Goal: Task Accomplishment & Management: Complete application form

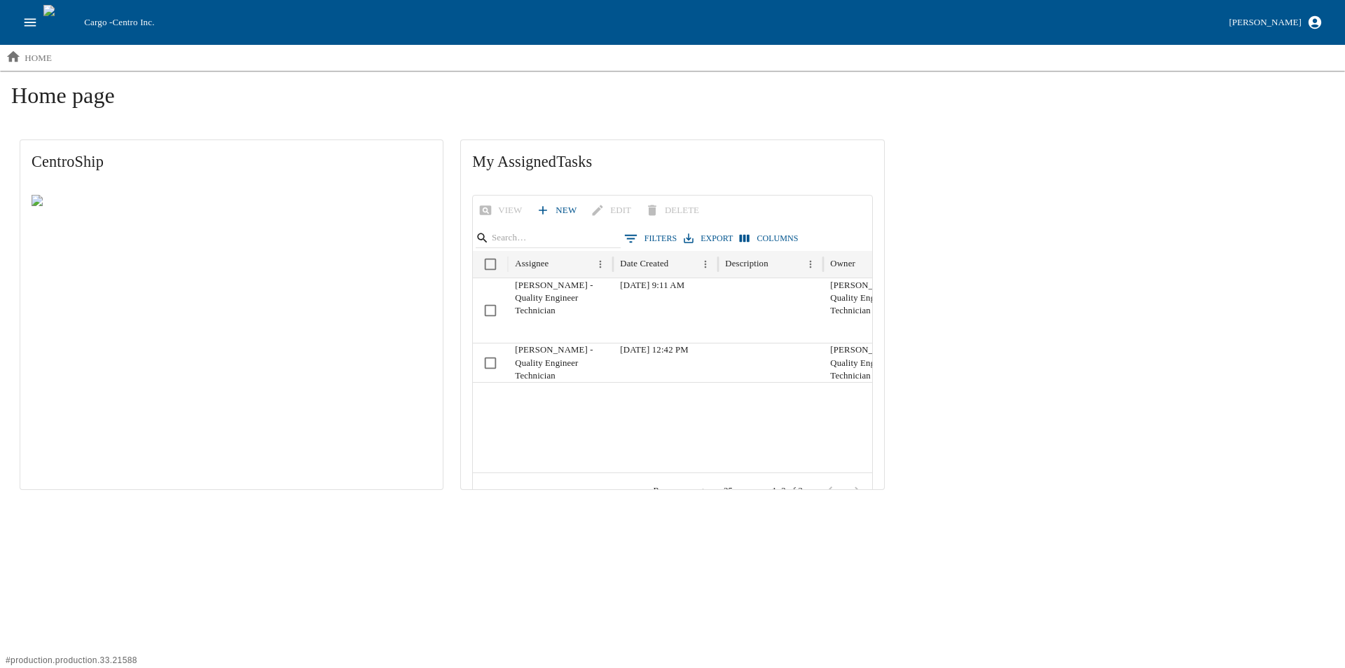
click at [33, 22] on icon "open drawer" at bounding box center [31, 22] width 12 height 8
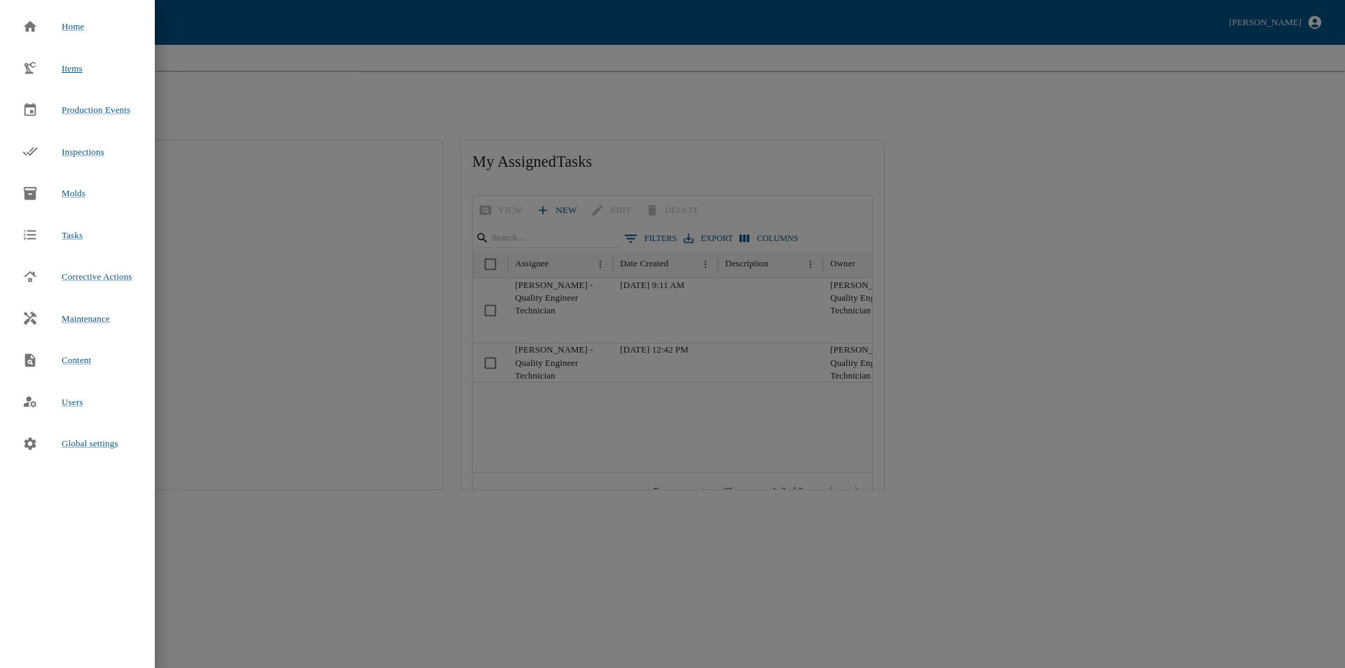
click at [72, 69] on span "Items" at bounding box center [72, 68] width 21 height 11
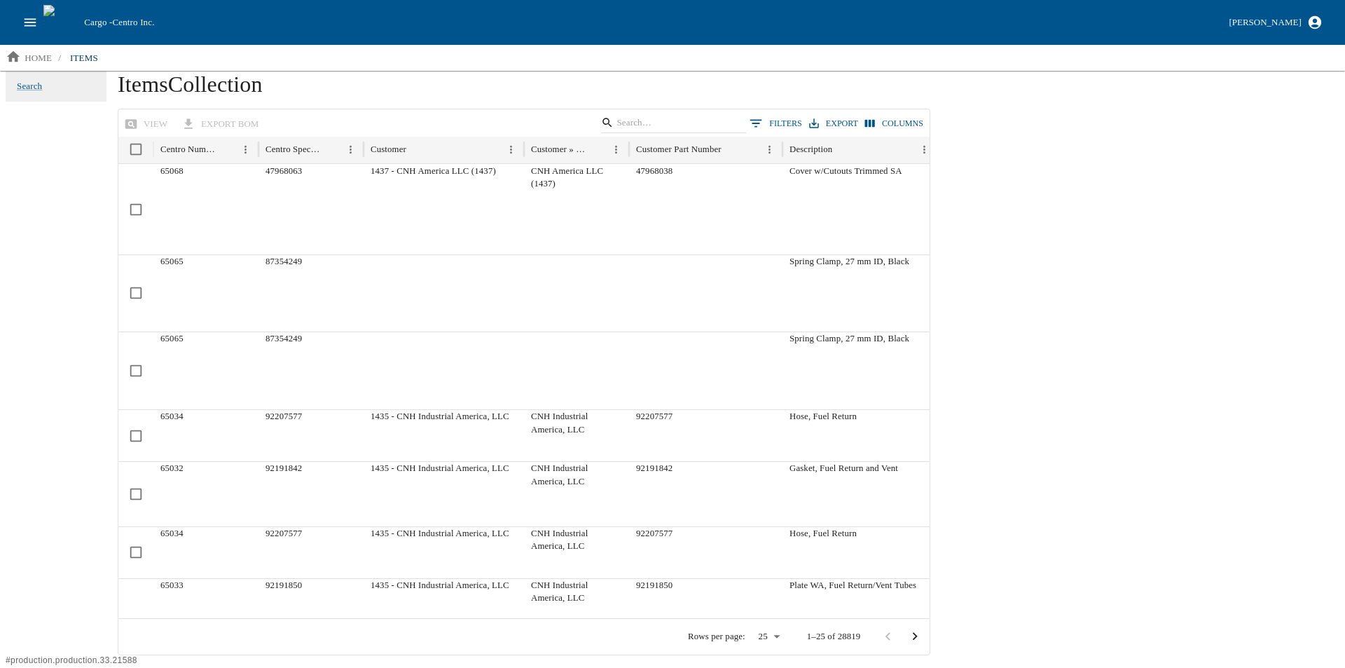
click at [23, 23] on icon "open drawer" at bounding box center [29, 22] width 15 height 15
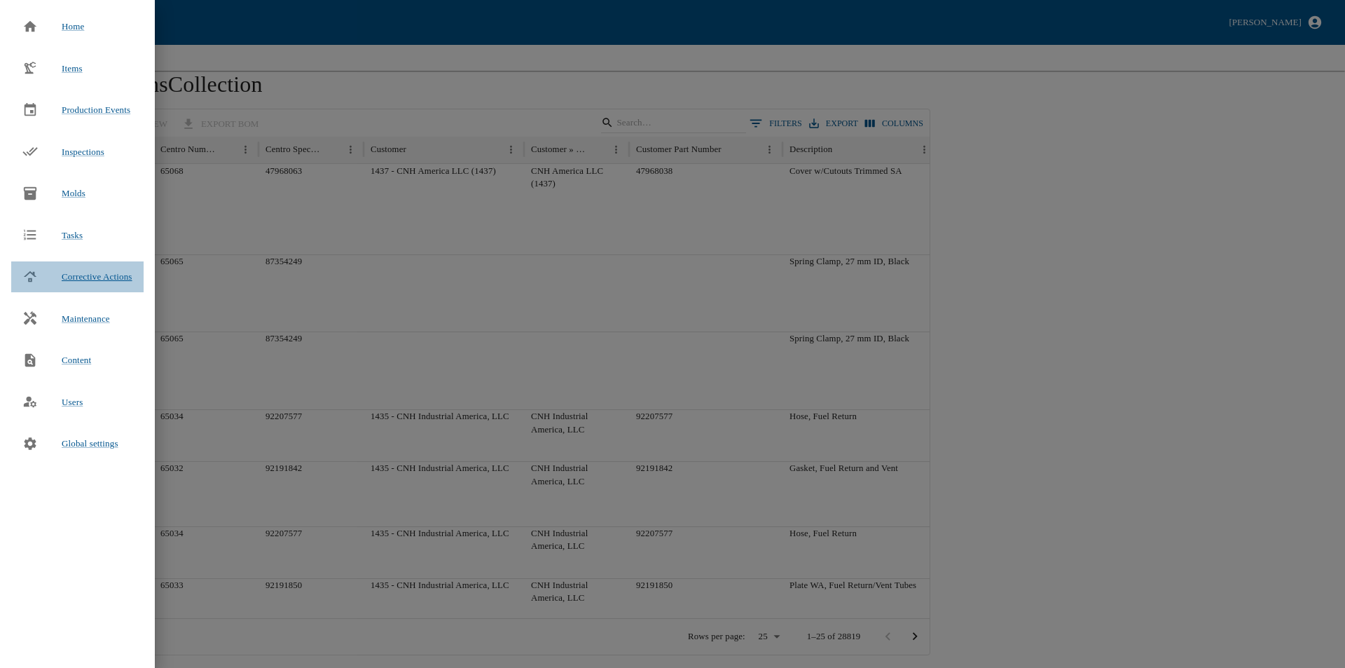
click at [102, 277] on span "Corrective Actions" at bounding box center [97, 276] width 71 height 11
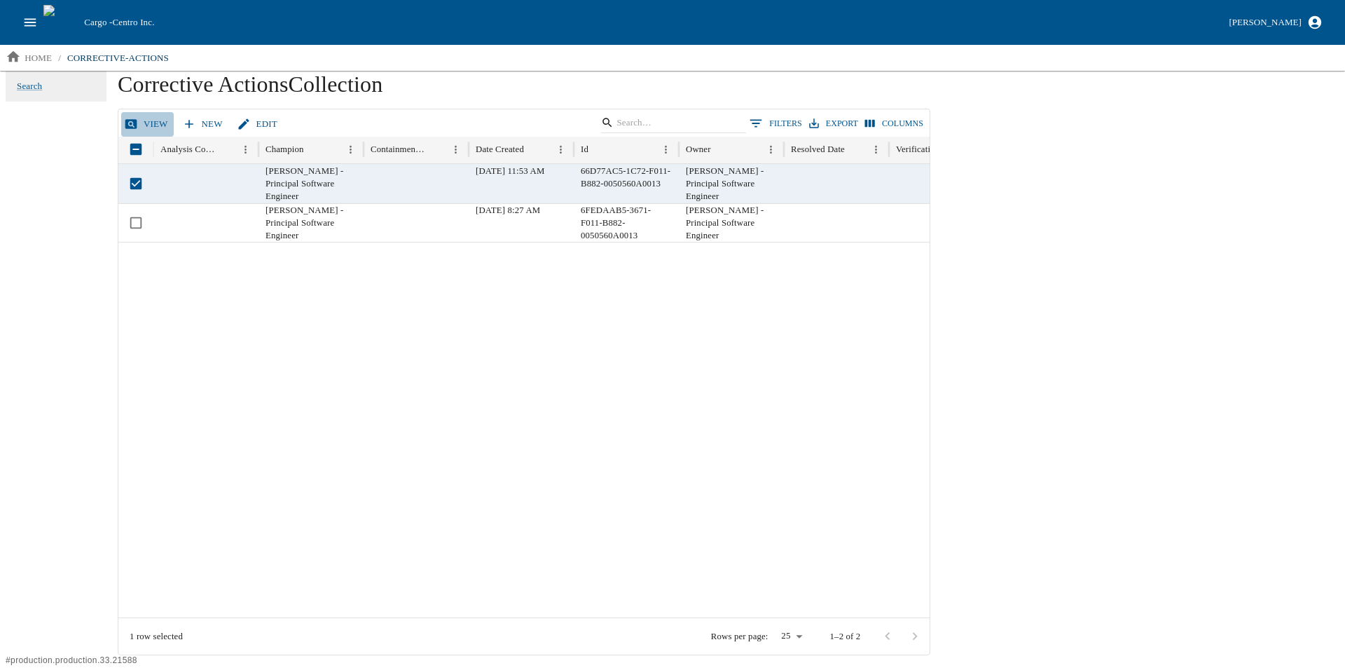
click at [146, 121] on link "View" at bounding box center [147, 124] width 53 height 25
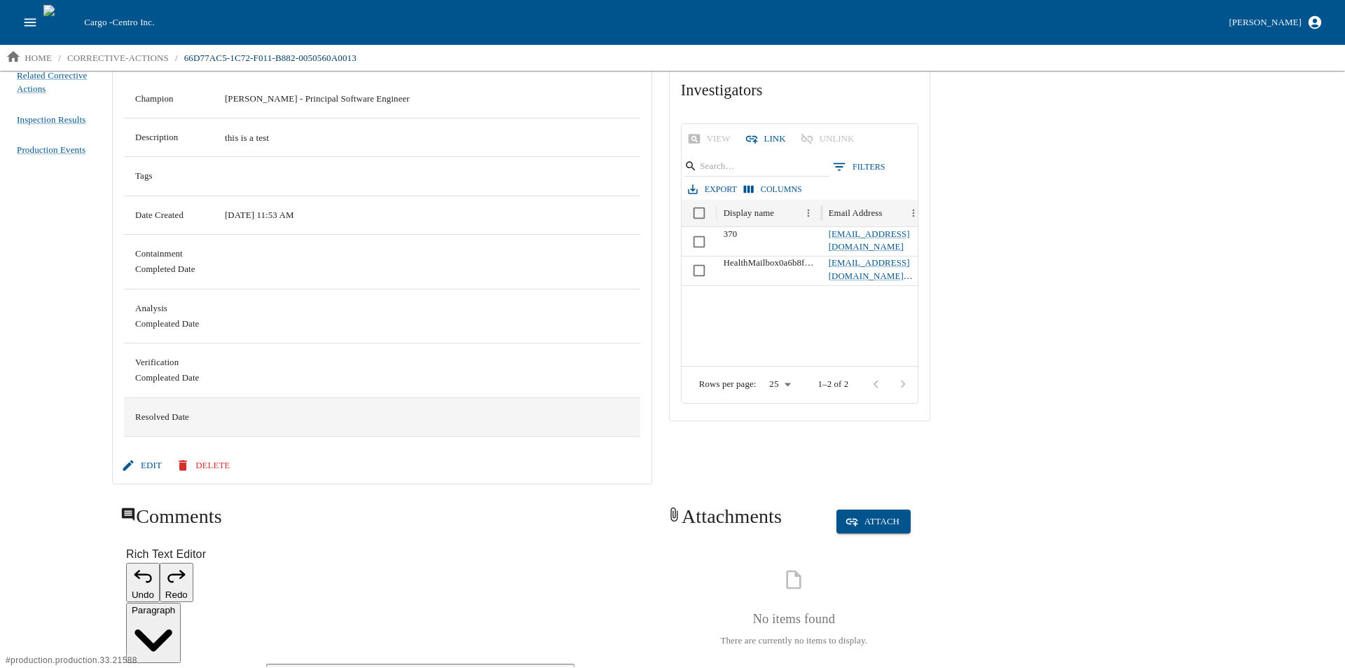
scroll to position [121, 0]
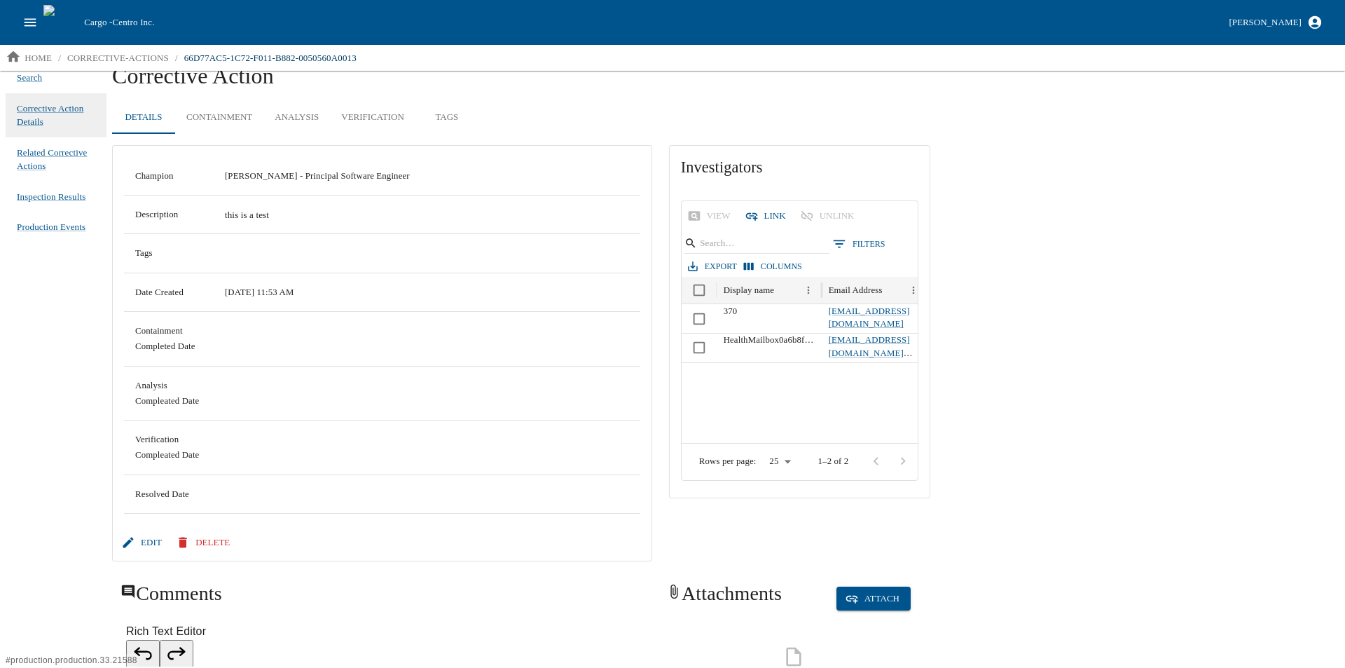
scroll to position [0, 0]
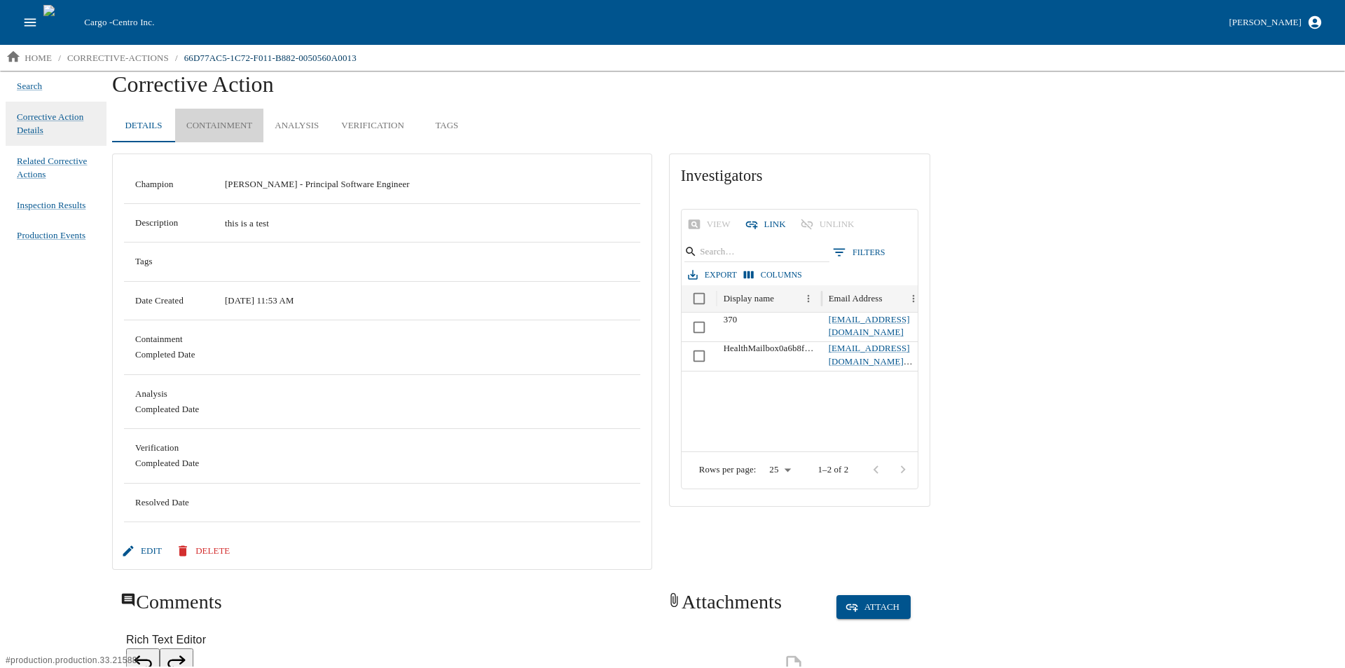
click at [227, 124] on button "Containment" at bounding box center [219, 126] width 88 height 34
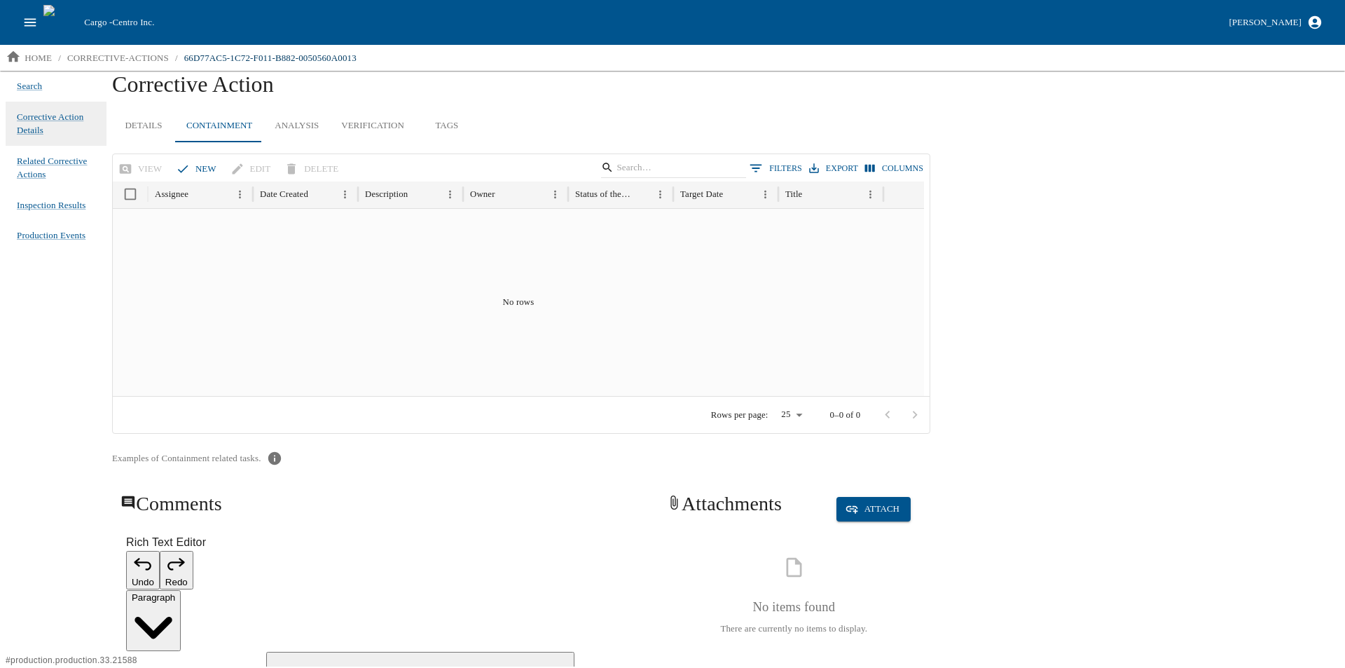
click at [27, 20] on icon "open drawer" at bounding box center [31, 22] width 12 height 8
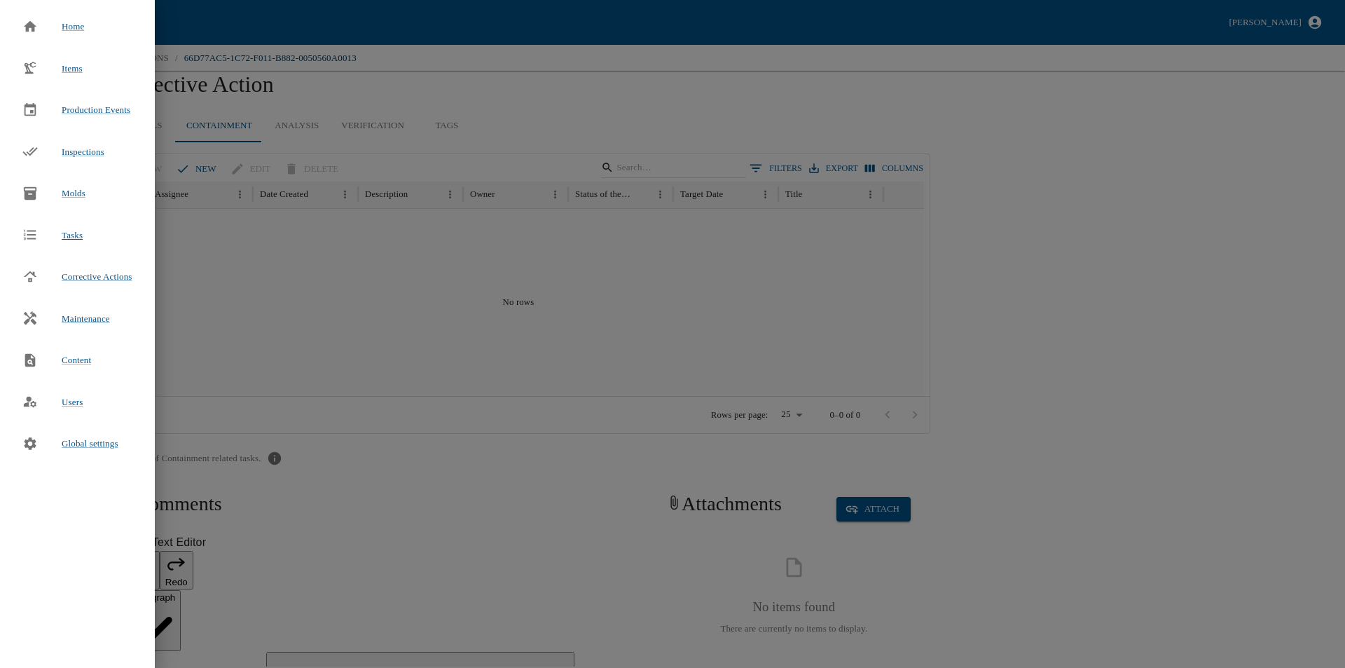
click at [71, 233] on span "Tasks" at bounding box center [72, 235] width 21 height 14
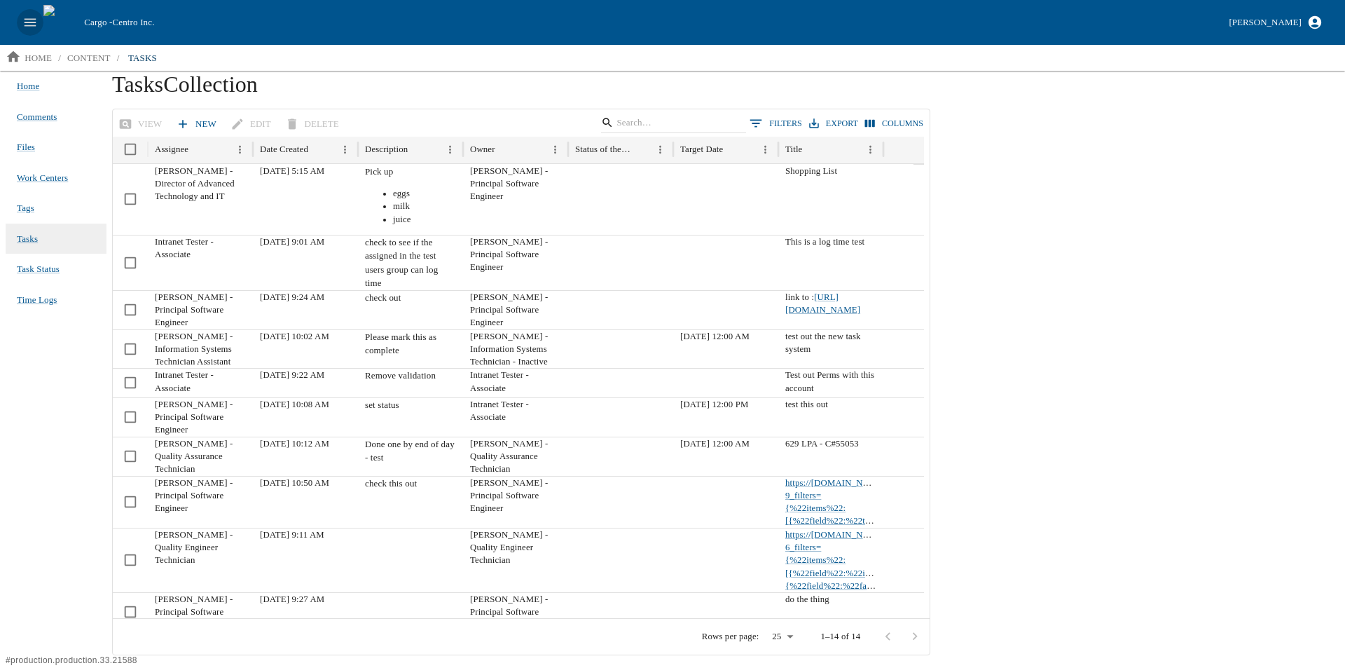
click at [25, 20] on icon "open drawer" at bounding box center [31, 22] width 12 height 8
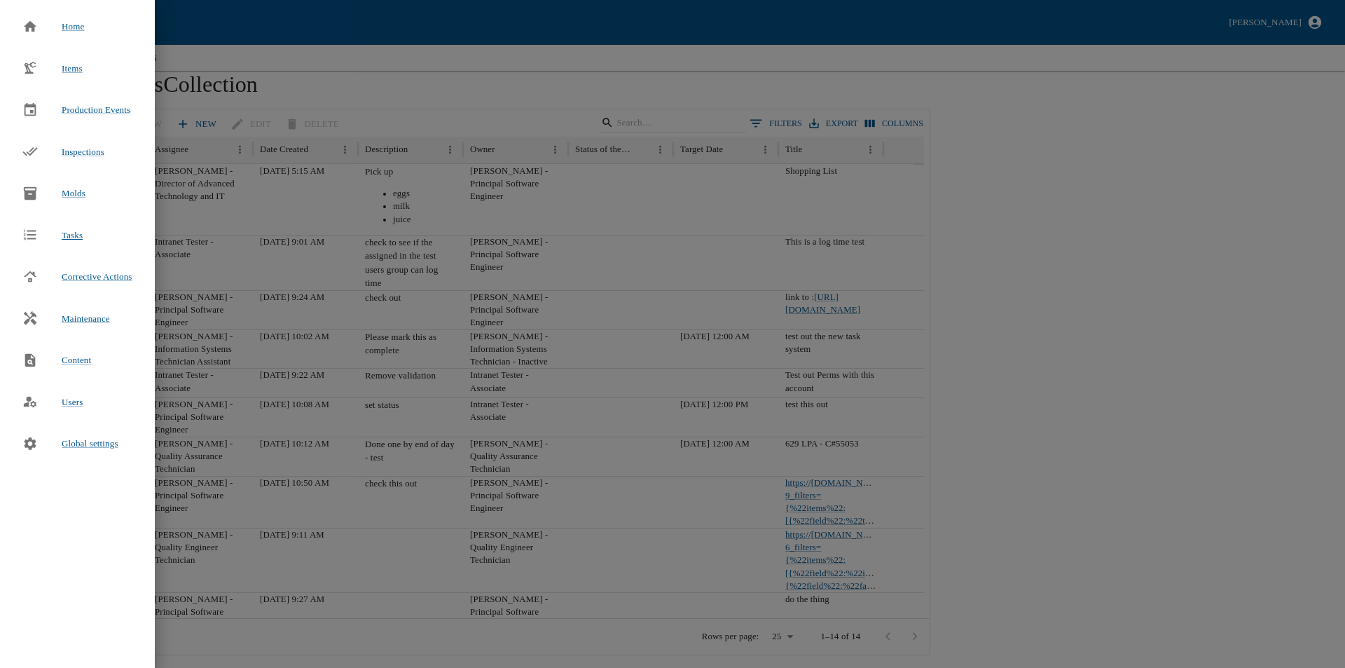
click at [72, 237] on span "Tasks" at bounding box center [72, 235] width 21 height 14
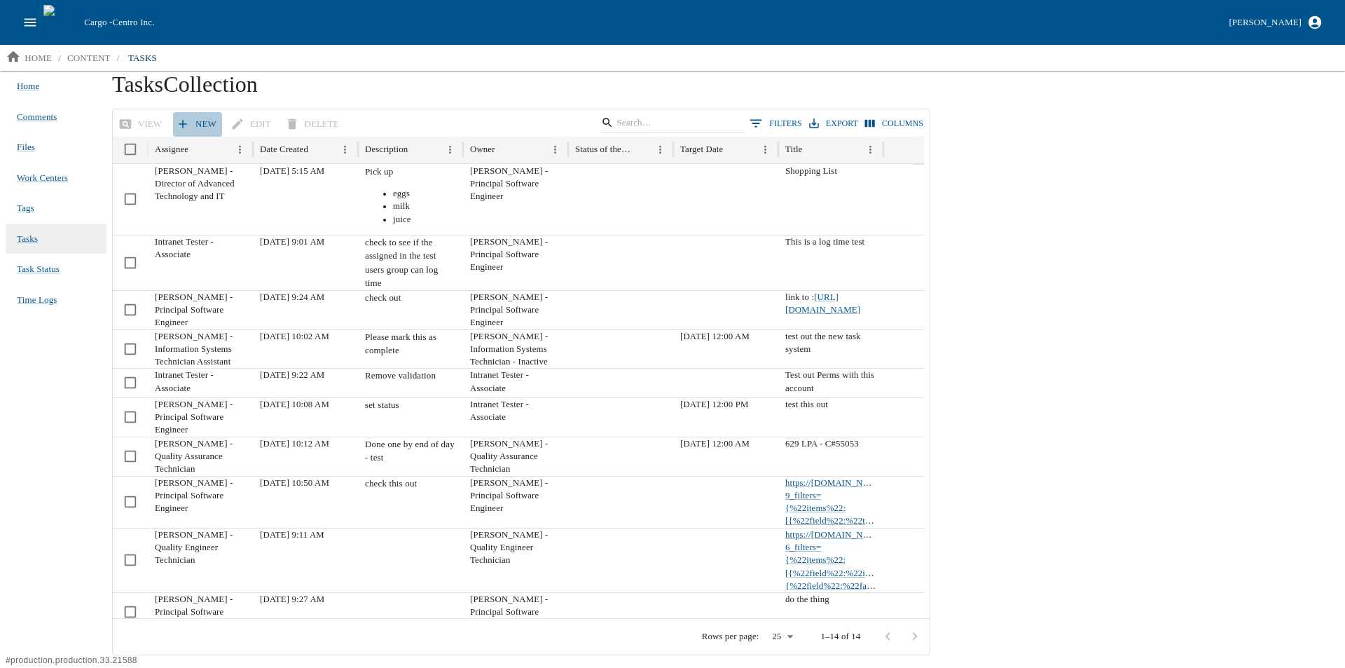
click at [206, 119] on link "New" at bounding box center [197, 124] width 49 height 25
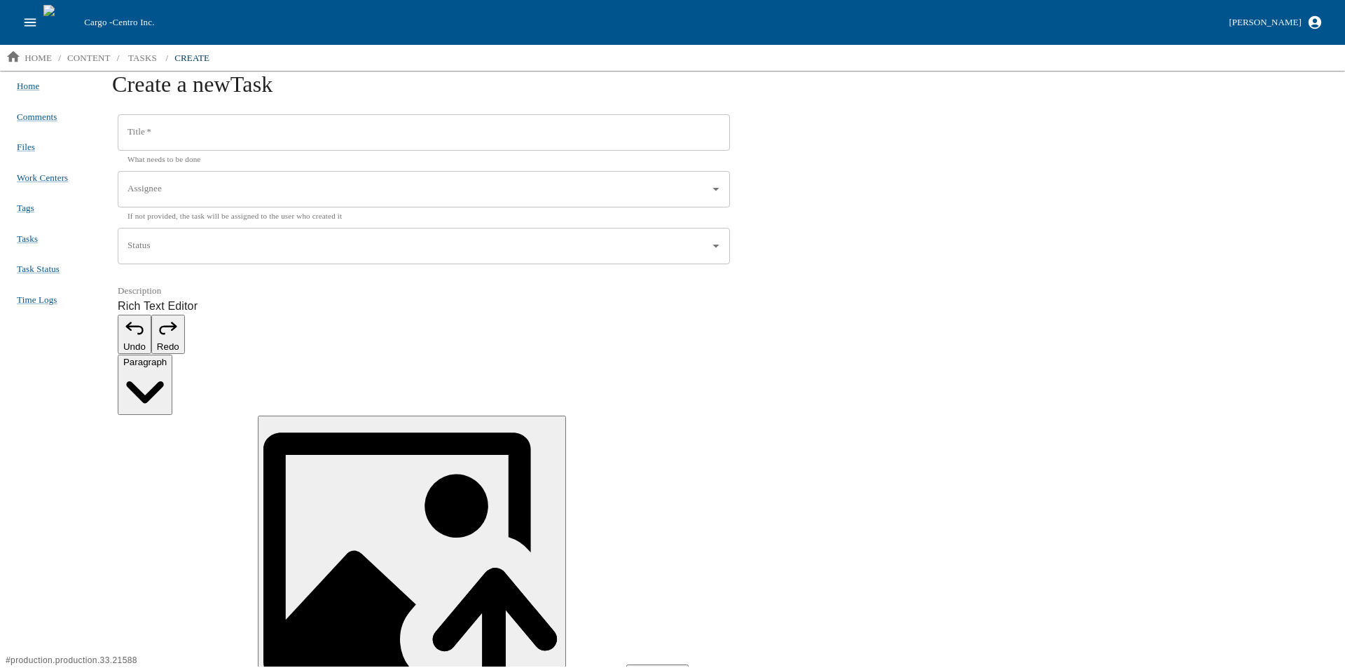
click at [172, 128] on input "Title   *" at bounding box center [424, 132] width 612 height 36
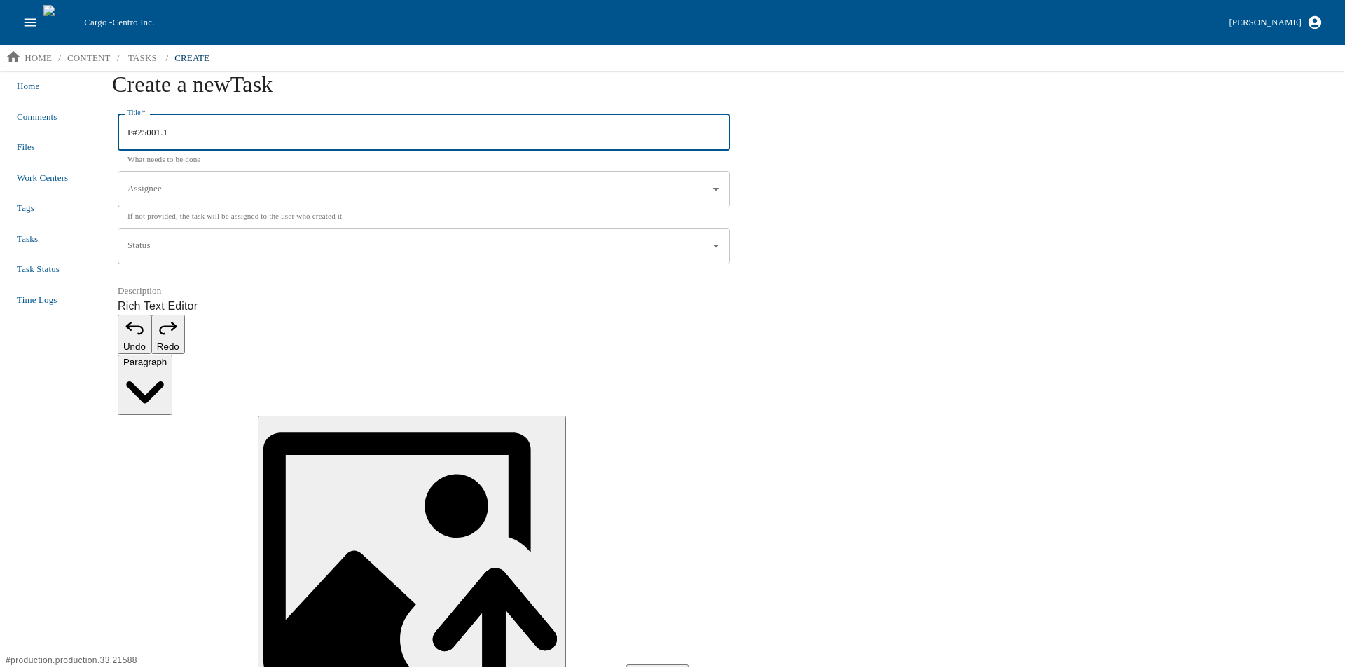
type input "F#25001.1"
click at [168, 179] on div "Assignee Assignee If not provided, the task will be assigned to the user who cr…" at bounding box center [424, 196] width 612 height 51
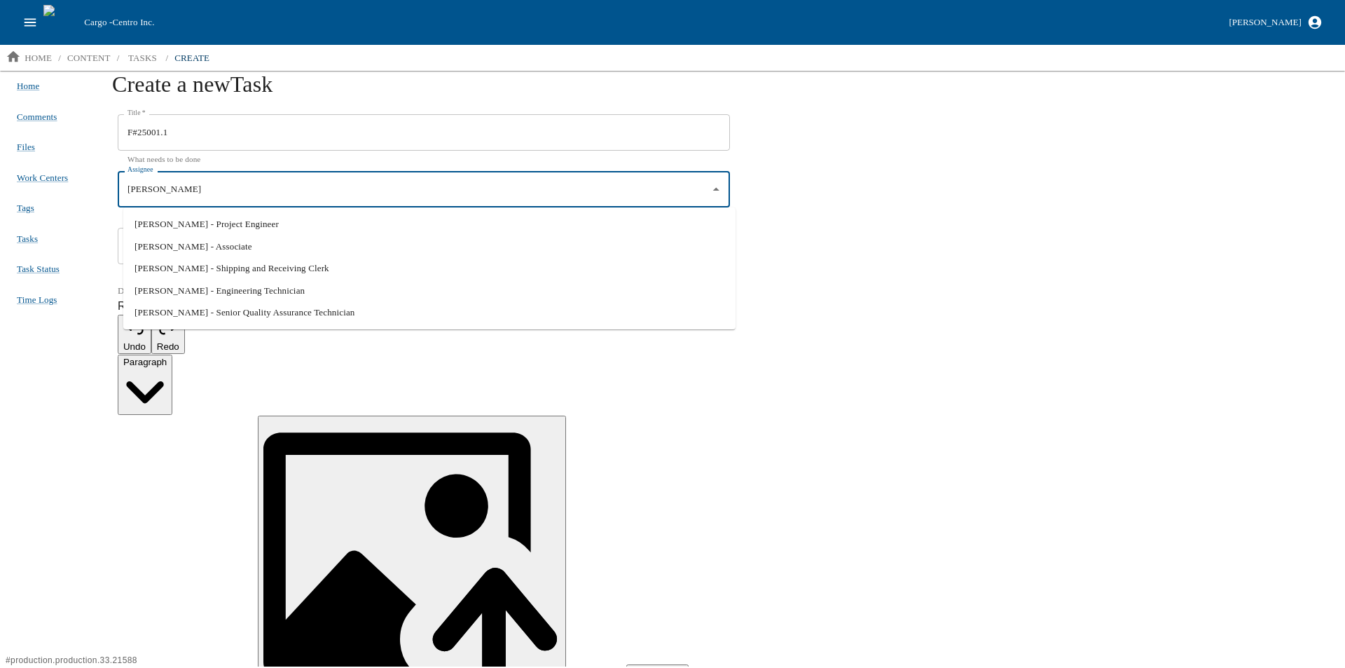
click at [195, 291] on li "Alex Tjaden - Engineering Technician" at bounding box center [429, 291] width 612 height 22
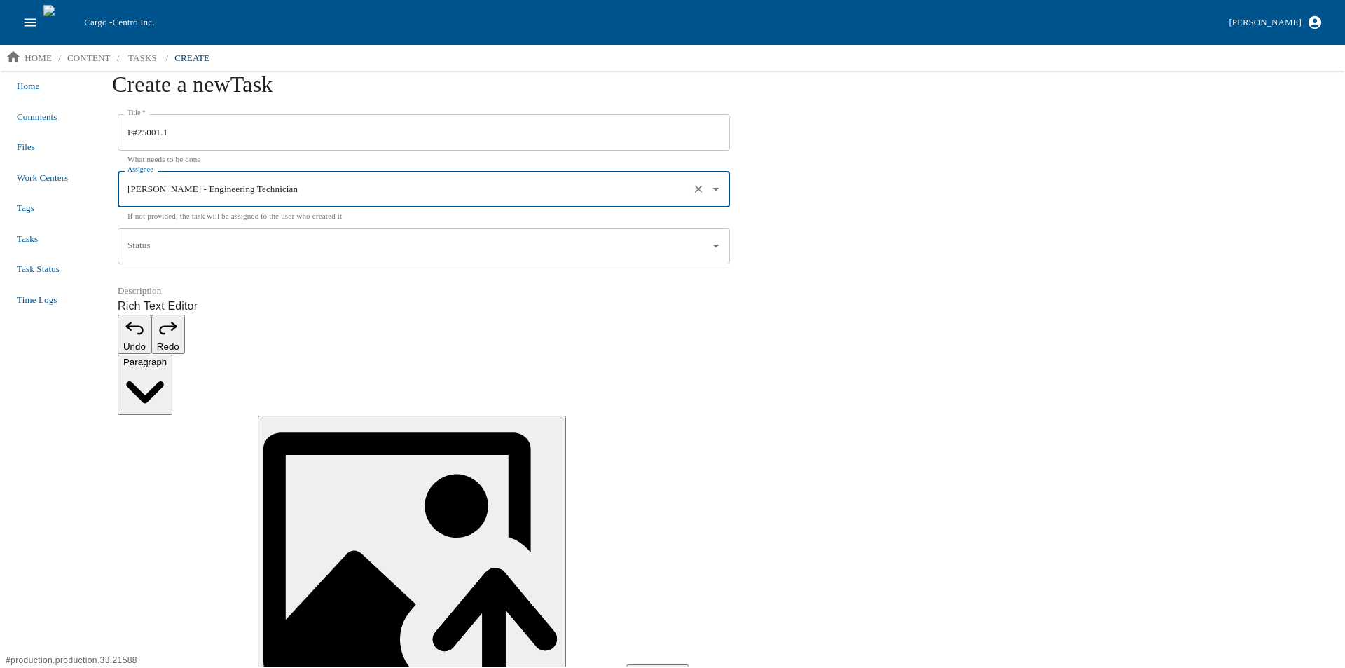
type input "Alex Tjaden - Engineering Technician"
click at [189, 242] on input "Status" at bounding box center [413, 246] width 579 height 24
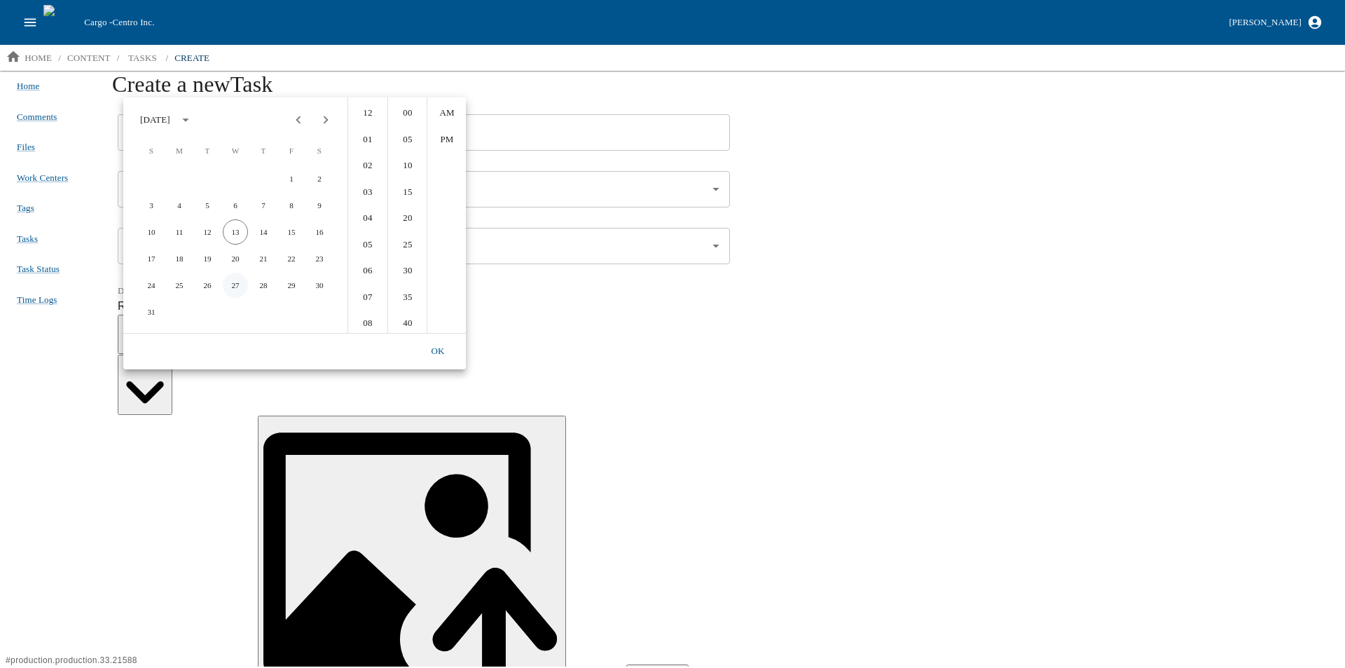
click at [234, 287] on button "27" at bounding box center [235, 285] width 25 height 25
type input "[DATE] 12:00 AM"
click at [893, 509] on div "**********" at bounding box center [532, 368] width 841 height 595
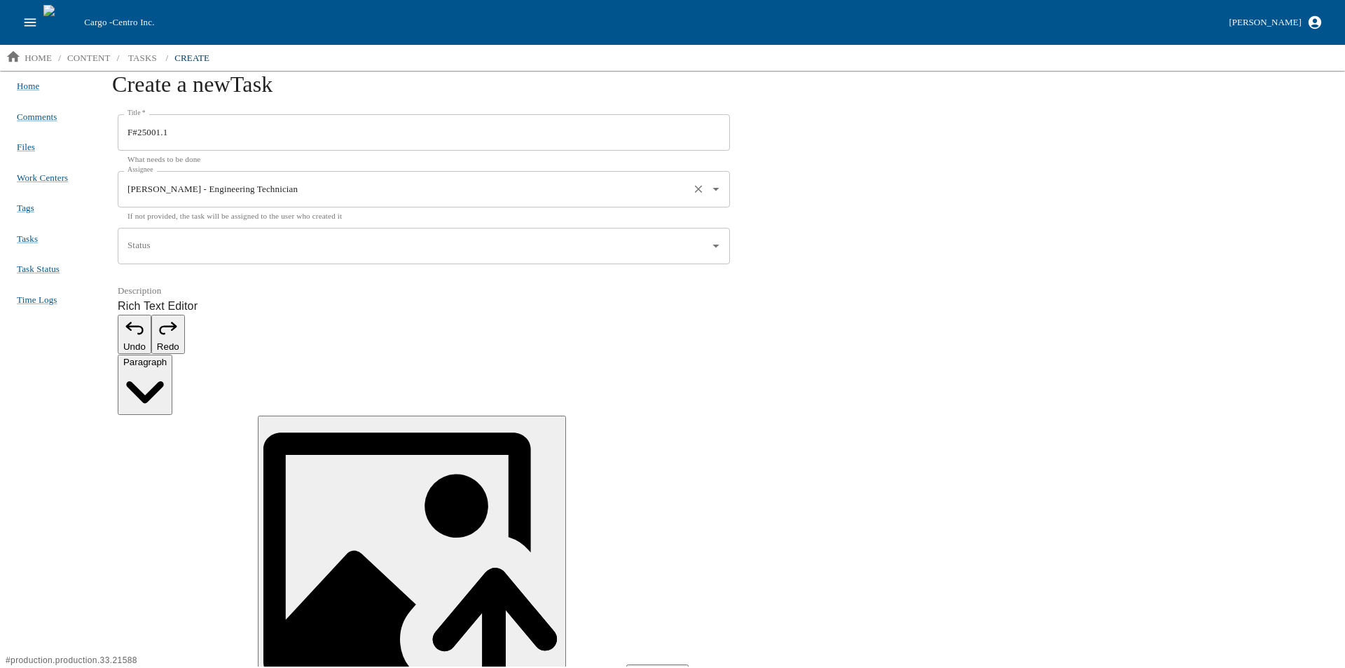
click at [722, 193] on icon "Open" at bounding box center [715, 188] width 15 height 15
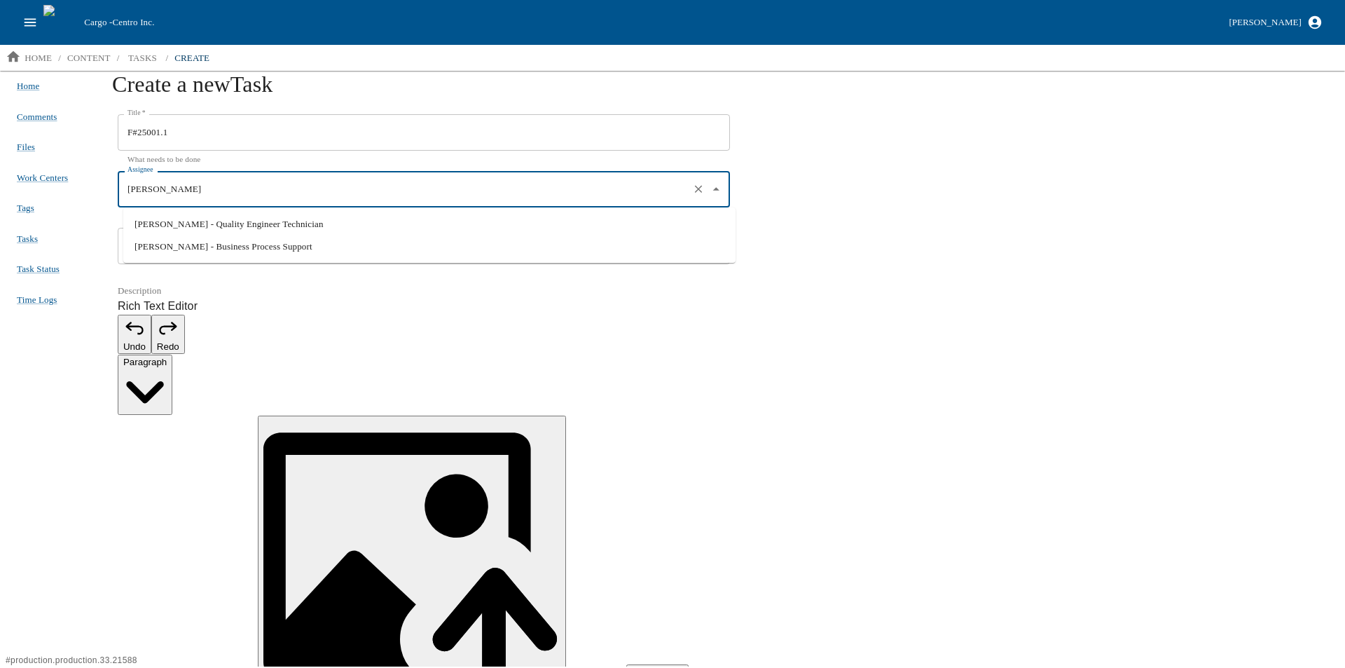
click at [161, 221] on li "[PERSON_NAME] - Quality Engineer Technician" at bounding box center [429, 224] width 612 height 22
type input "[PERSON_NAME] - Quality Engineer Technician"
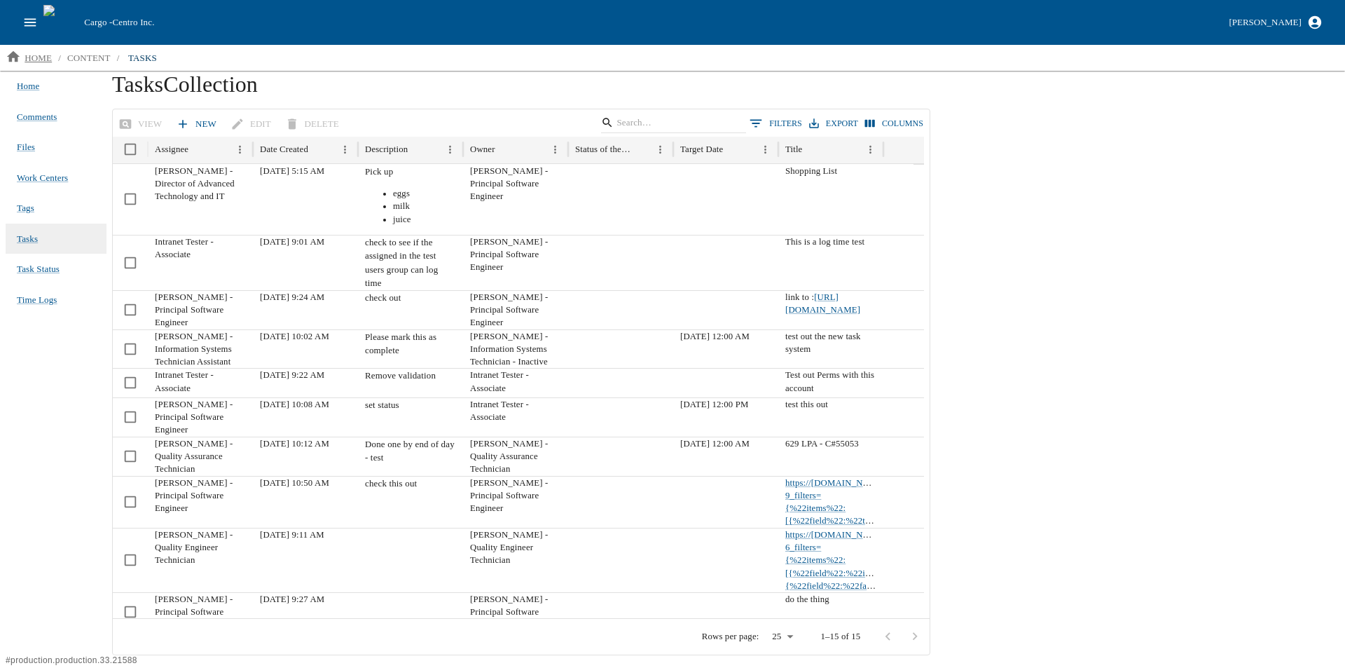
click at [27, 51] on p "home" at bounding box center [38, 58] width 27 height 14
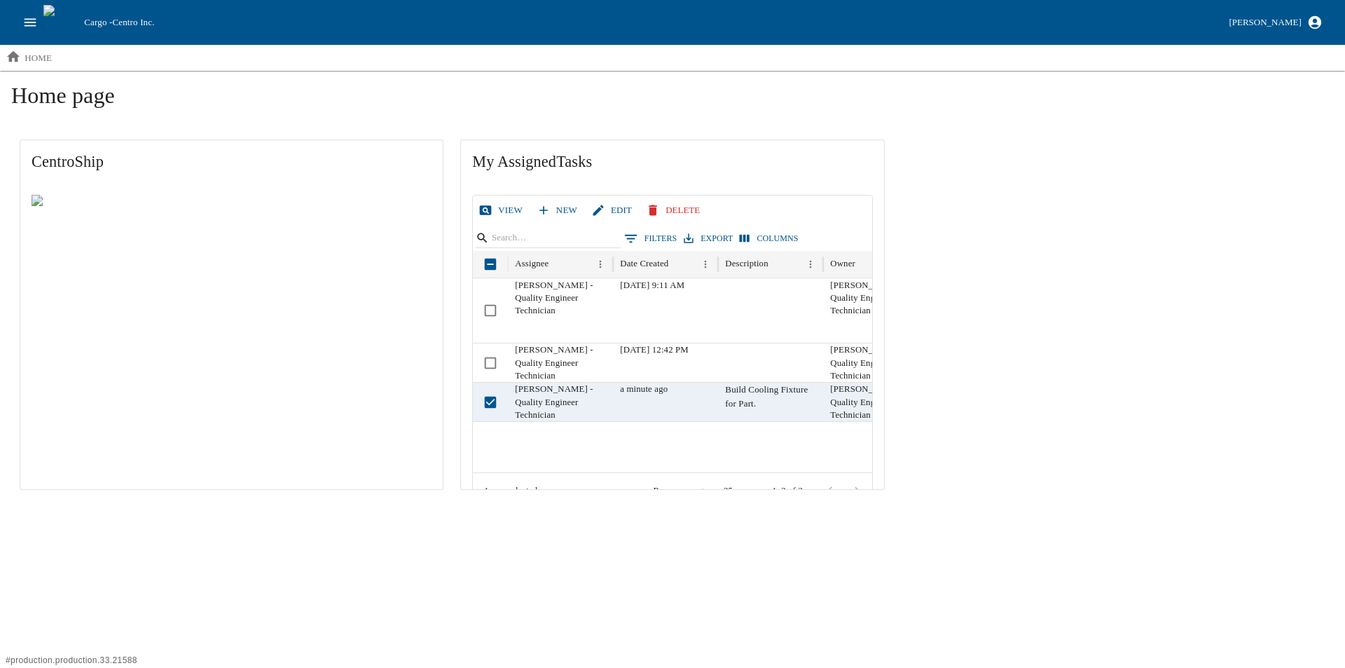
drag, startPoint x: 500, startPoint y: 207, endPoint x: 504, endPoint y: 214, distance: 8.5
click at [500, 207] on link "View" at bounding box center [502, 210] width 53 height 25
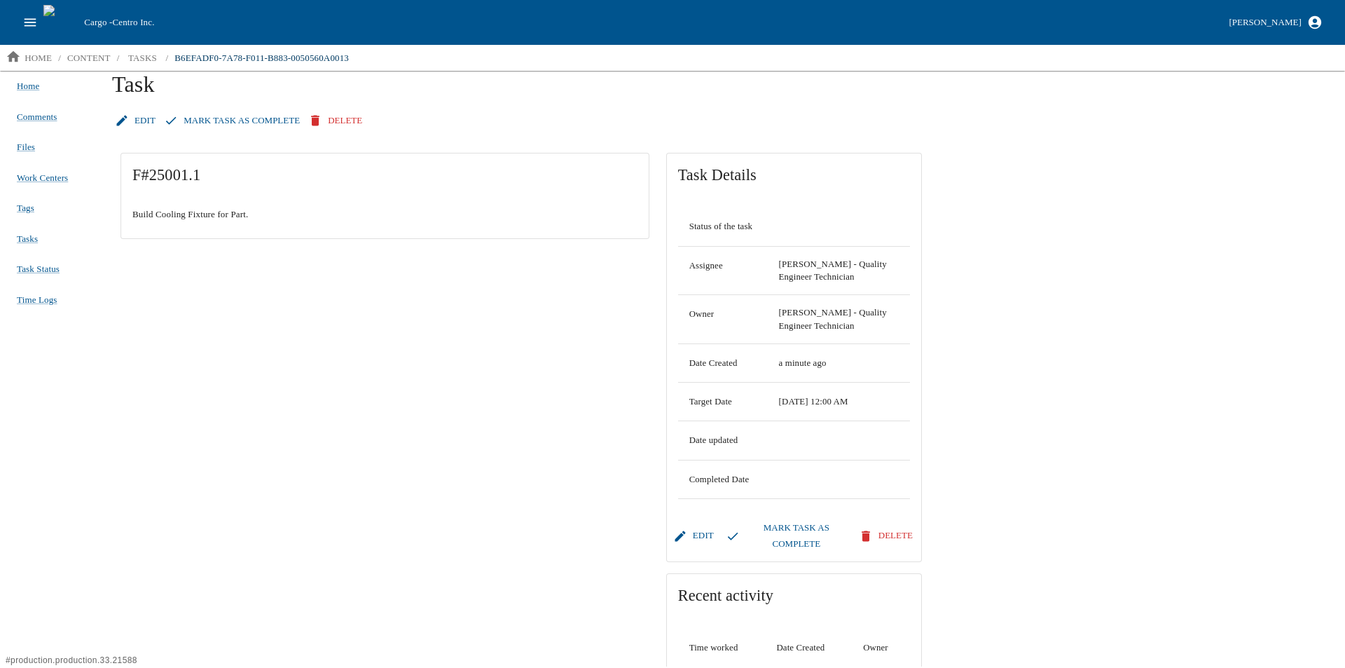
click at [794, 524] on button "Mark Task as Complete" at bounding box center [788, 536] width 130 height 41
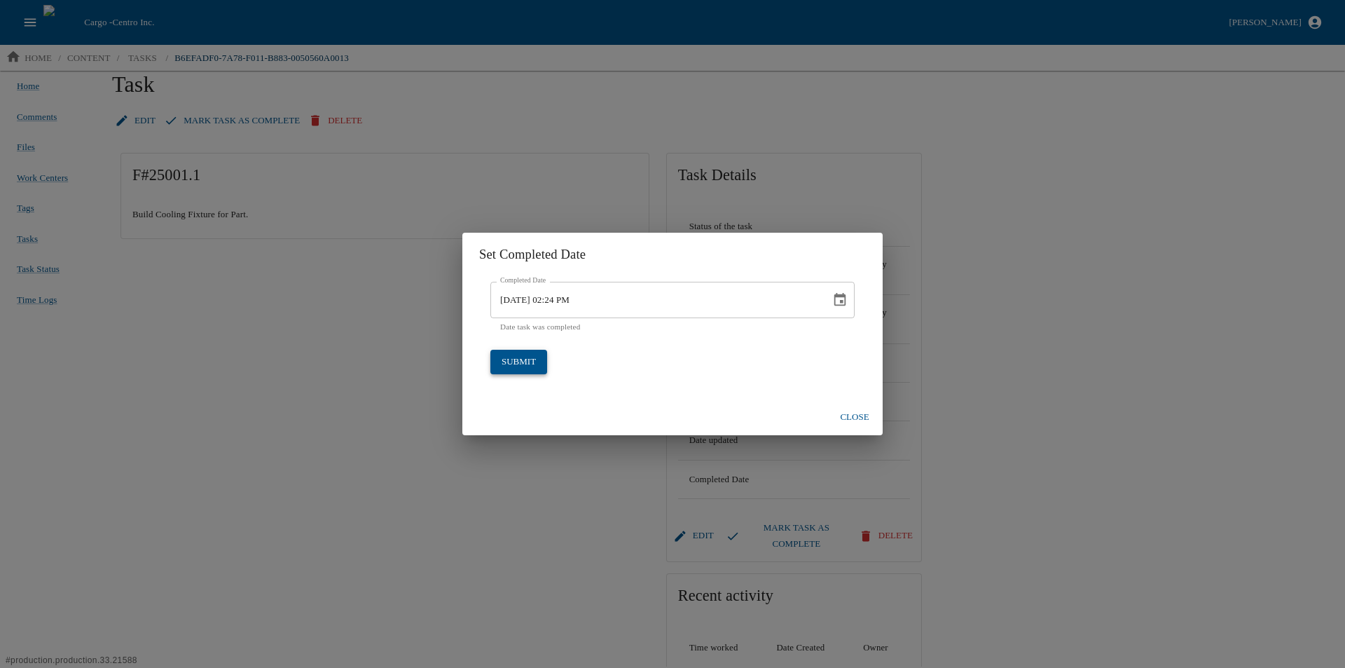
click at [525, 366] on button "submit" at bounding box center [518, 362] width 57 height 25
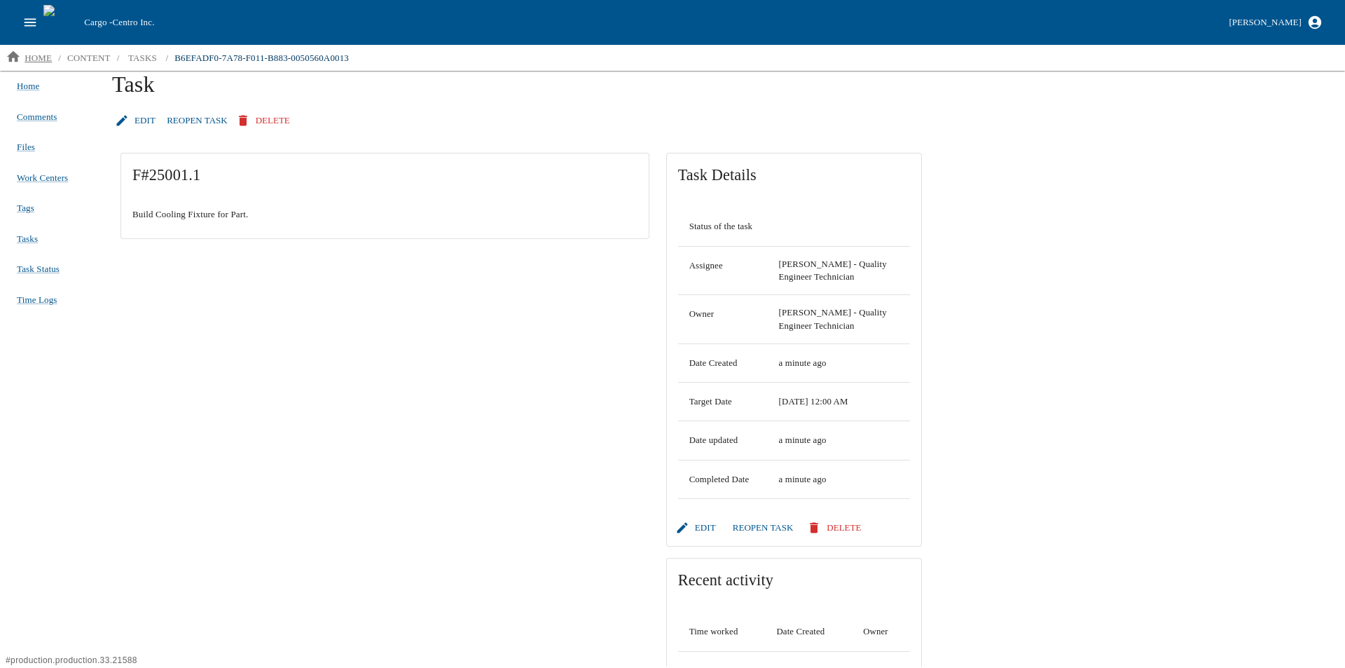
click at [25, 52] on p "home" at bounding box center [38, 58] width 27 height 14
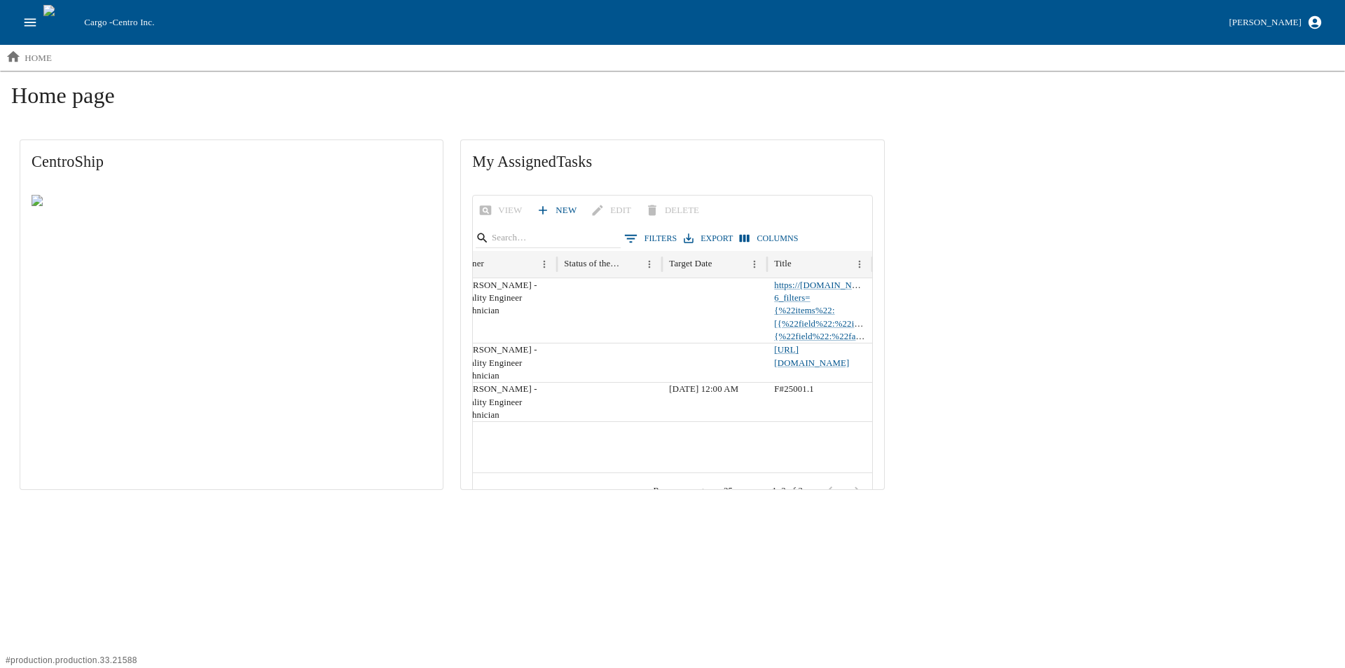
click at [753, 235] on button "Columns" at bounding box center [768, 238] width 65 height 20
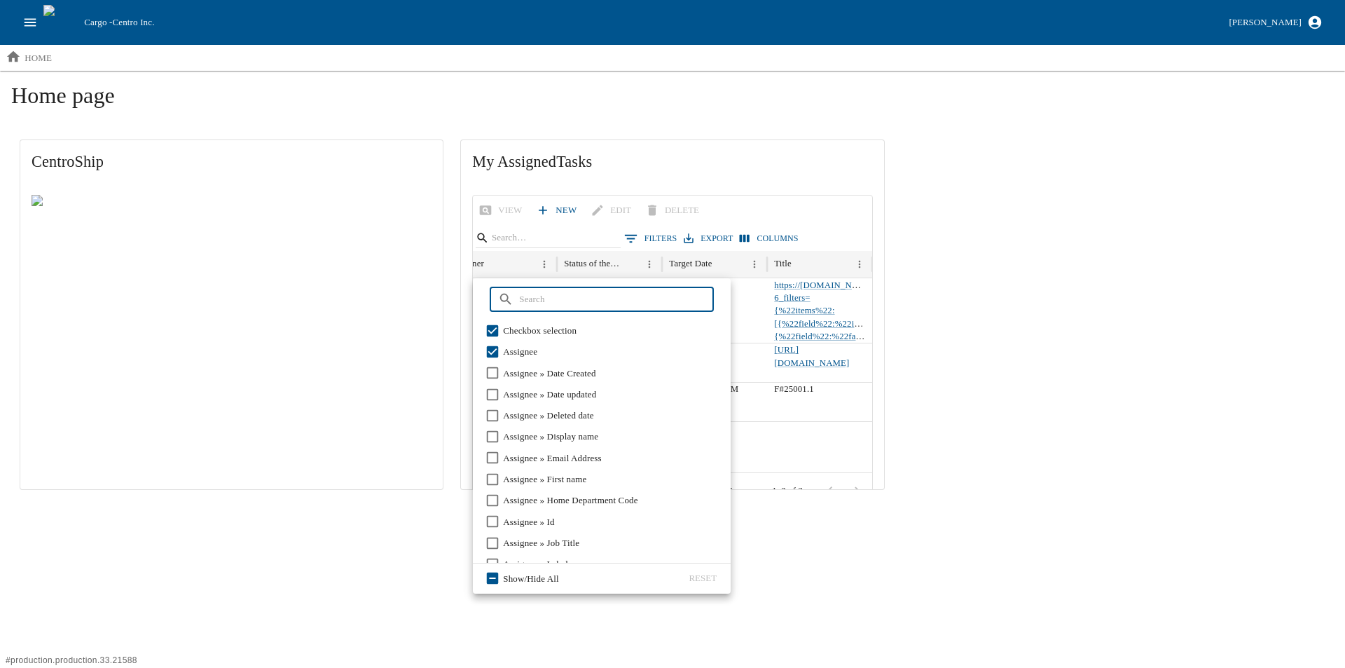
click at [542, 301] on input "text" at bounding box center [616, 299] width 195 height 25
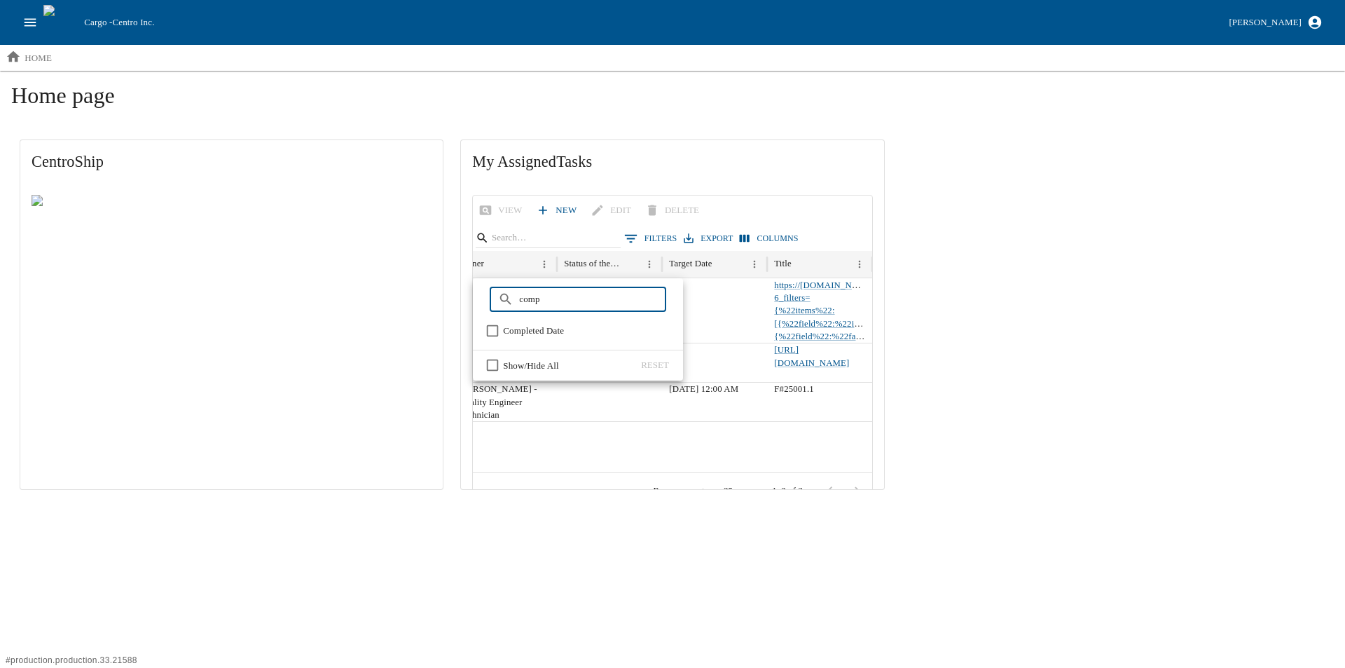
type input "comp"
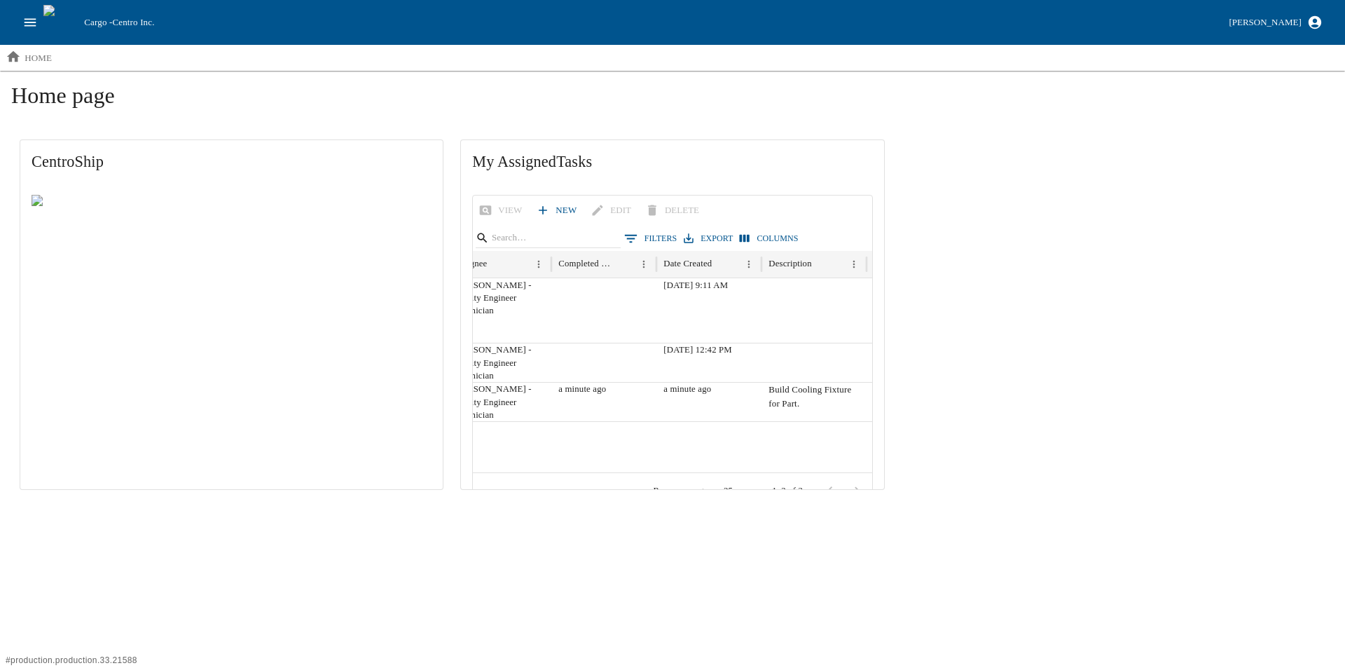
click at [516, 509] on html "Cargo - Centro Inc. [PERSON_NAME] home Home page CentroShip My Assigned Tasks V…" at bounding box center [672, 254] width 1345 height 509
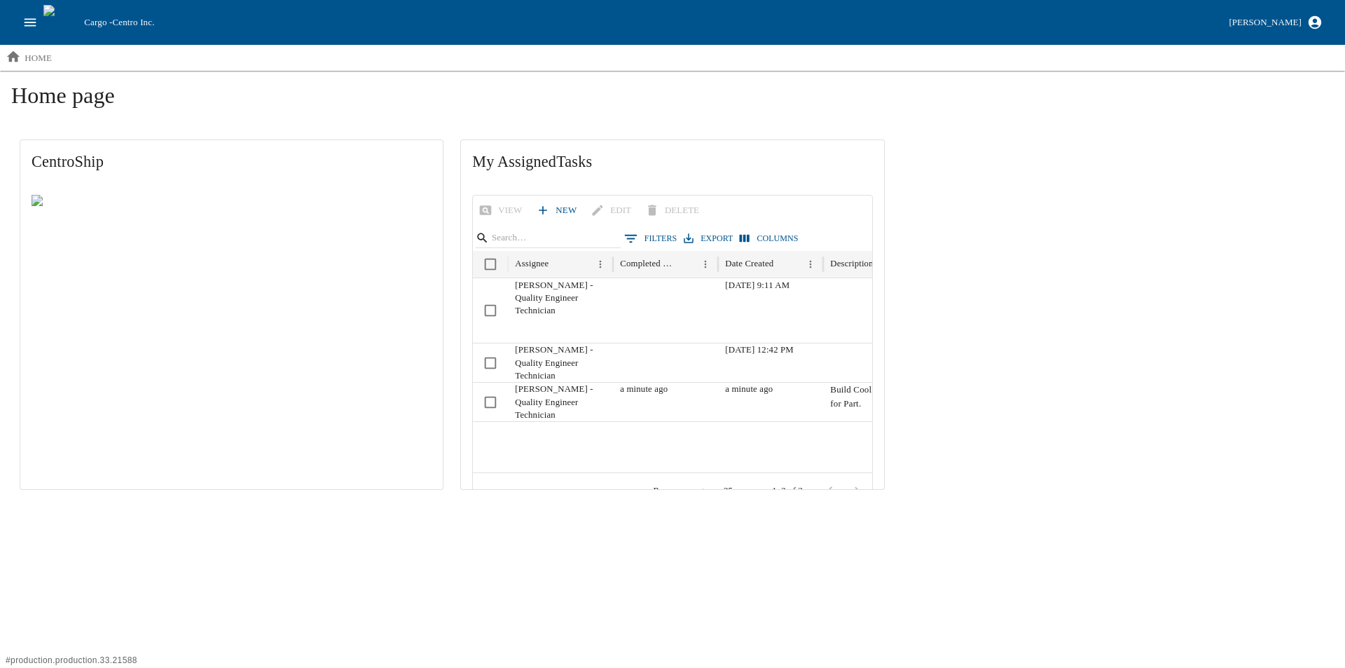
click at [406, 509] on html "Cargo - Centro Inc. [PERSON_NAME] home Home page CentroShip My Assigned Tasks V…" at bounding box center [672, 254] width 1345 height 509
